Goal: Find contact information: Obtain details needed to contact an individual or organization

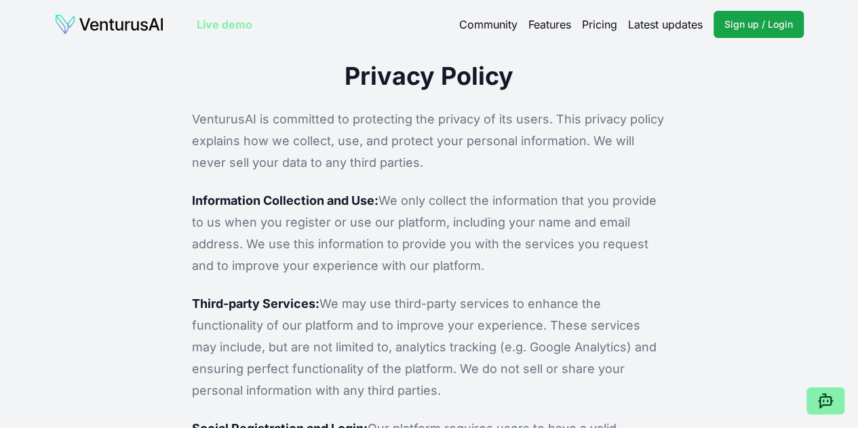
click at [217, 120] on p "VenturusAI is committed to protecting the privacy of its users. This privacy po…" at bounding box center [429, 141] width 474 height 65
click at [217, 119] on p "VenturusAI is committed to protecting the privacy of its users. This privacy po…" at bounding box center [429, 141] width 474 height 65
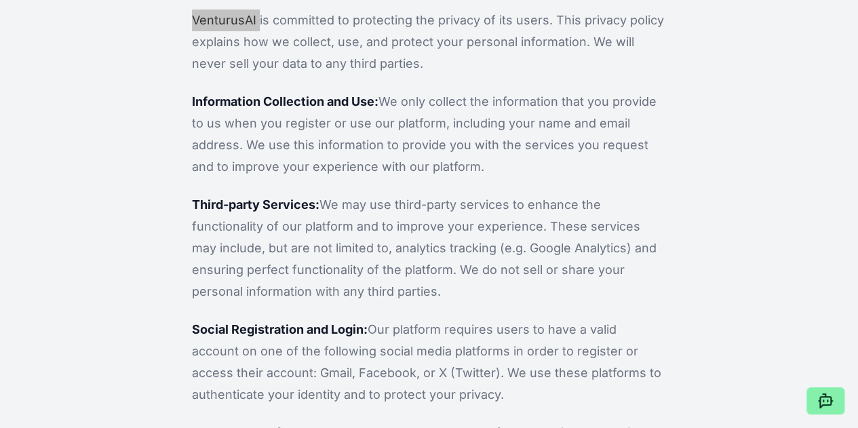
scroll to position [136, 0]
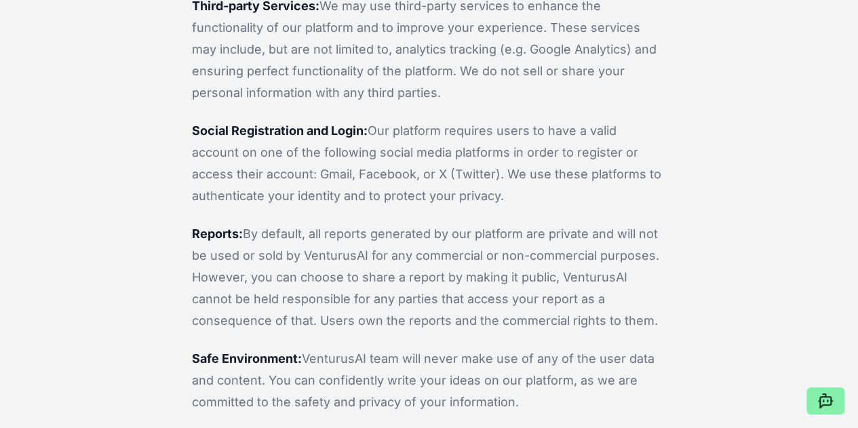
scroll to position [239, 0]
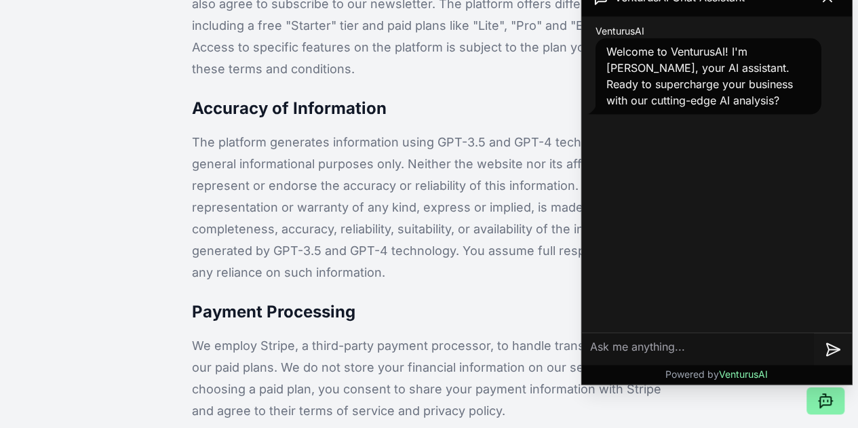
scroll to position [203, 0]
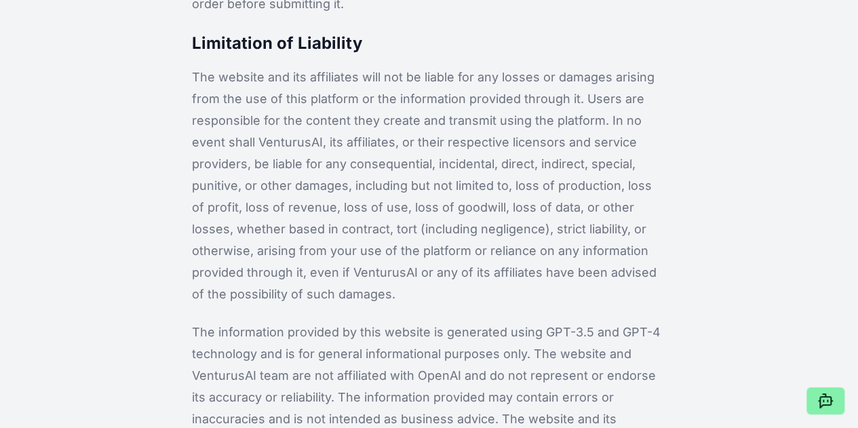
scroll to position [2228, 0]
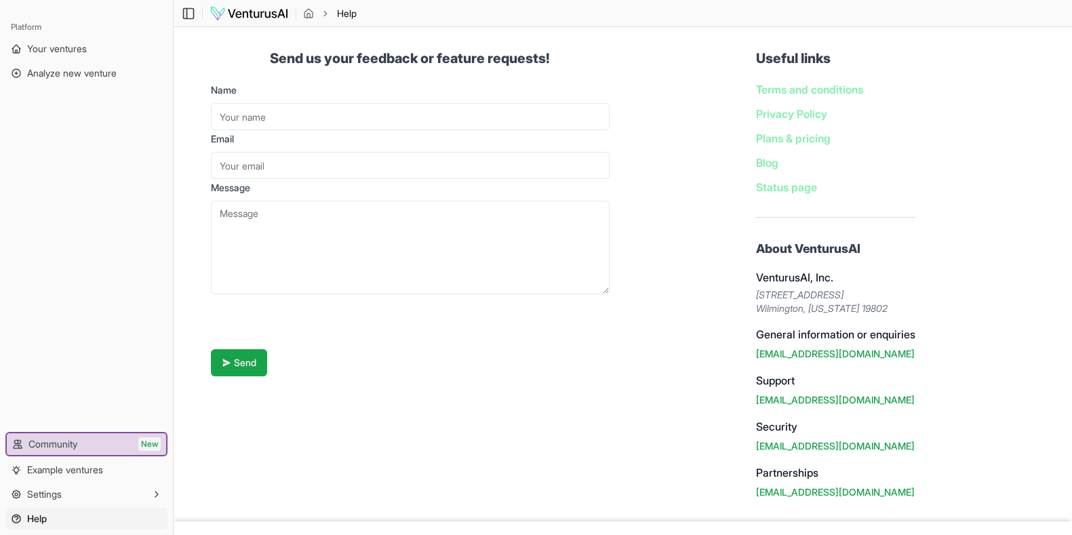
click at [626, 161] on div "Send us your feedback or feature requests! Name Email Message Send Useful links…" at bounding box center [623, 274] width 868 height 494
click at [759, 292] on address "2810 North Church Street, PMB 81060 Wilmington, Delaware 19802" at bounding box center [835, 301] width 159 height 27
drag, startPoint x: 759, startPoint y: 292, endPoint x: 851, endPoint y: 293, distance: 92.2
click at [858, 294] on address "2810 North Church Street, PMB 81060 Wilmington, Delaware 19802" at bounding box center [835, 301] width 159 height 27
click at [756, 298] on address "2810 North Church Street, PMB 81060 Wilmington, Delaware 19802" at bounding box center [835, 301] width 159 height 27
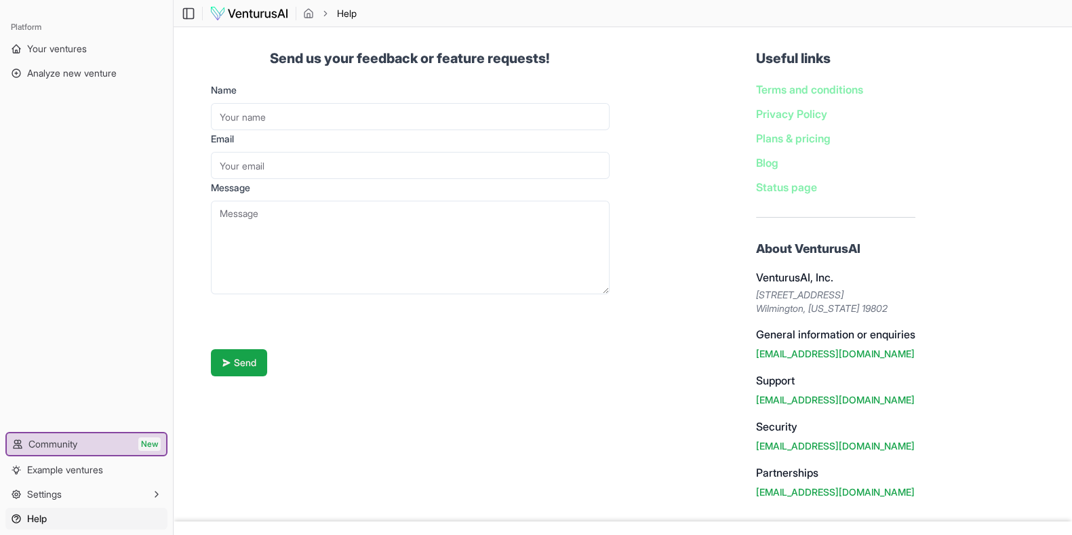
drag, startPoint x: 750, startPoint y: 298, endPoint x: 879, endPoint y: 289, distance: 129.1
click at [879, 289] on address "2810 North Church Street, PMB 81060 Wilmington, Delaware 19802" at bounding box center [835, 301] width 159 height 27
copy address "2810 North Church Street, PMB"
click at [746, 292] on div "Useful links Terms and conditions Privacy Policy Plans & pricing Blog Status pa…" at bounding box center [835, 274] width 181 height 473
drag, startPoint x: 760, startPoint y: 292, endPoint x: 939, endPoint y: 293, distance: 179.7
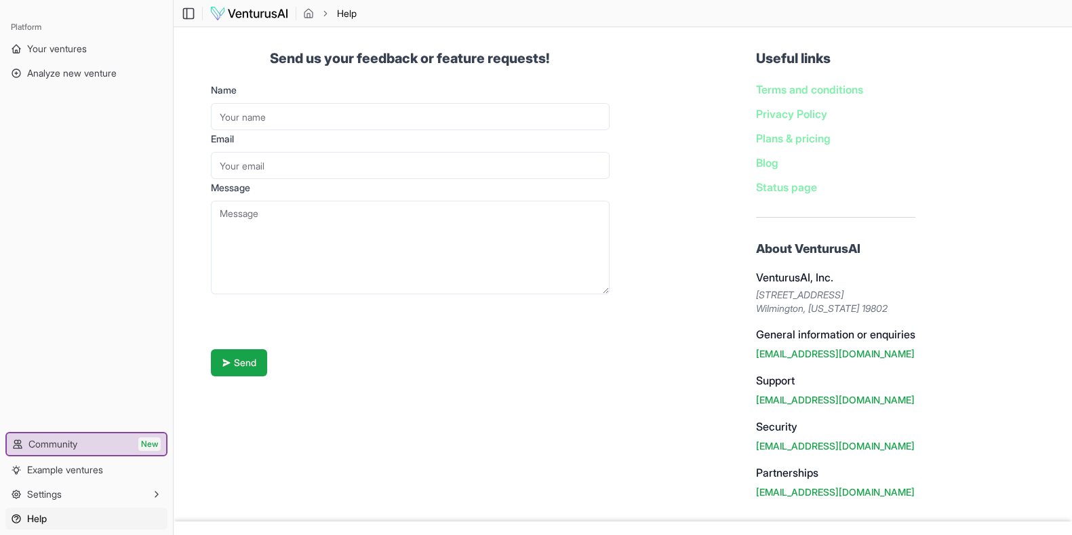
click at [939, 293] on div "Send us your feedback or feature requests! Name Email Message Send Useful links…" at bounding box center [623, 274] width 868 height 494
copy address "2810 North Church Street, PMB 81060"
click at [868, 309] on address "2810 North Church Street, PMB 81060 Wilmington, Delaware 19802" at bounding box center [835, 301] width 159 height 27
copy address "19802"
